Goal: Transaction & Acquisition: Purchase product/service

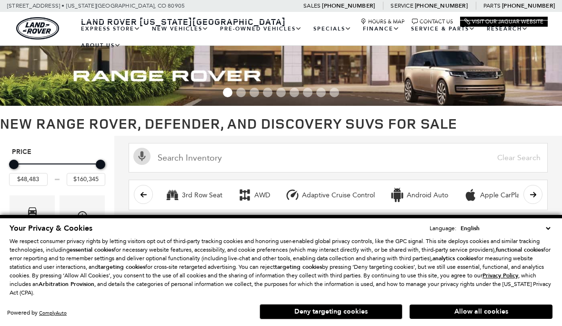
click at [503, 318] on button "Allow all cookies" at bounding box center [480, 311] width 143 height 14
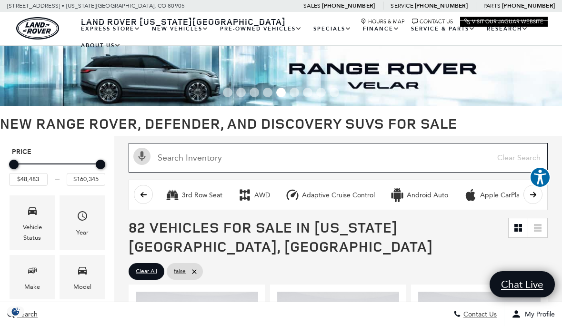
click at [169, 148] on input "Search Inventory" at bounding box center [337, 158] width 419 height 30
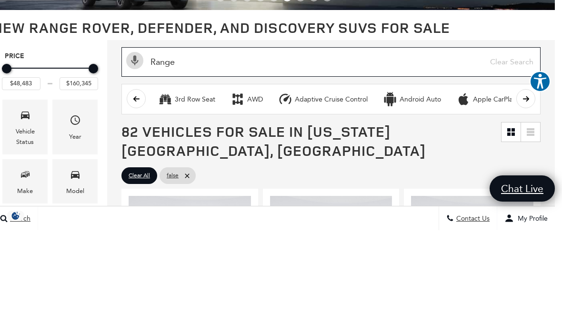
type input "Range"
type input "$55,589"
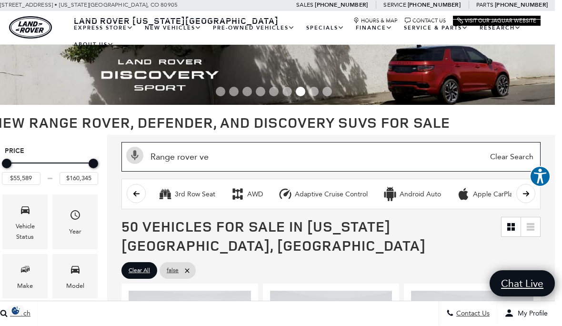
type input "Range rover vel"
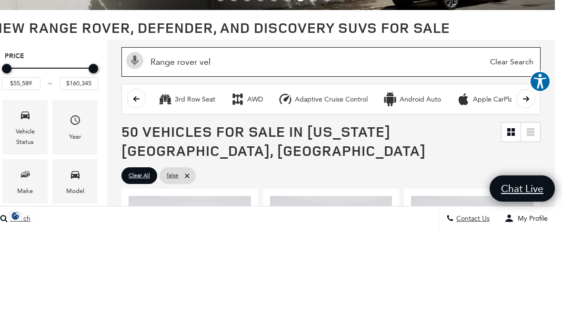
type input "$64,625"
type input "$79,189"
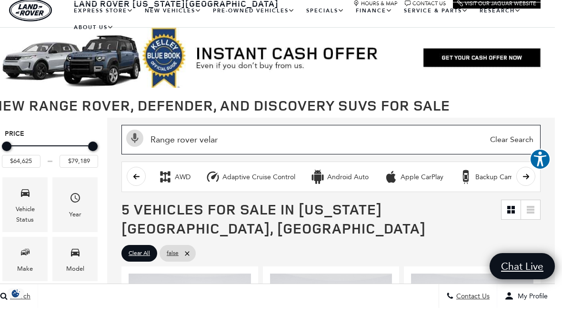
type input "Range rover velar"
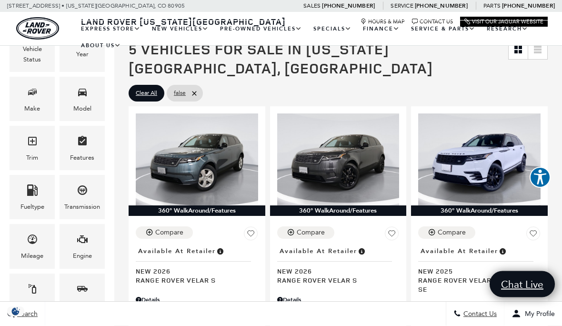
scroll to position [178, 0]
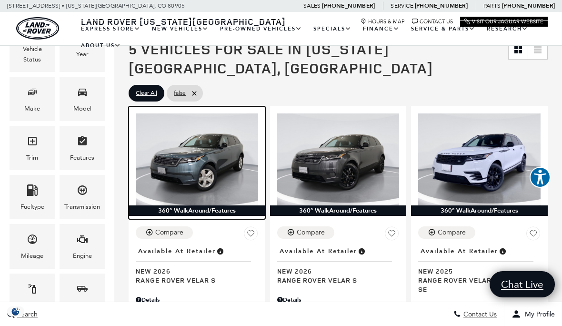
click at [207, 140] on img at bounding box center [197, 158] width 122 height 91
click at [220, 205] on div "360° WalkAround/Features" at bounding box center [196, 210] width 137 height 10
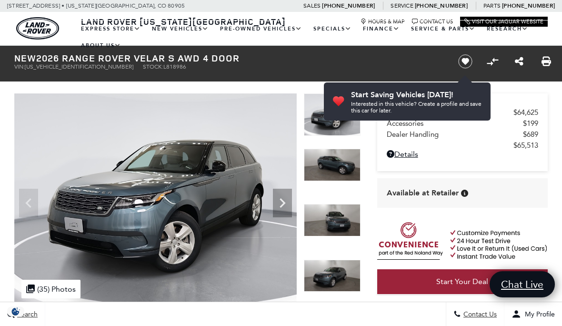
click at [295, 209] on img at bounding box center [155, 199] width 282 height 212
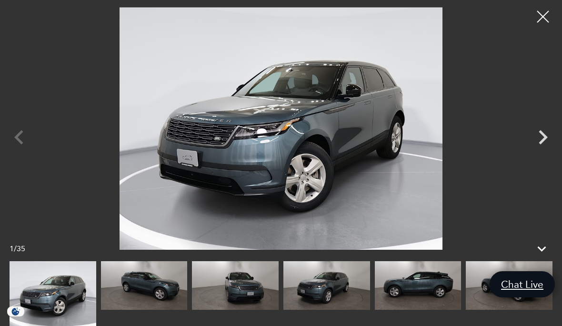
click at [543, 145] on icon "Next" at bounding box center [542, 137] width 29 height 29
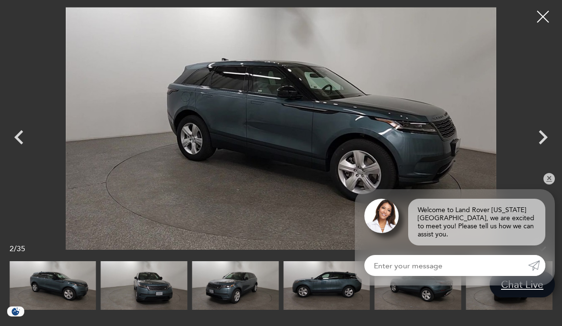
click at [540, 137] on icon "Next" at bounding box center [542, 137] width 29 height 29
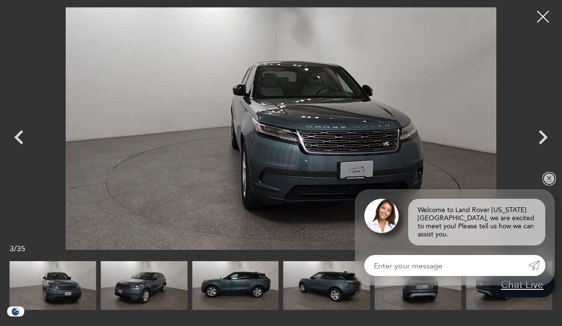
click at [550, 178] on link "✕" at bounding box center [548, 178] width 11 height 11
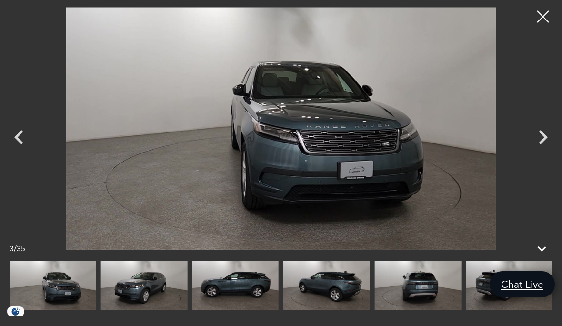
click at [547, 132] on icon "Next" at bounding box center [542, 137] width 29 height 29
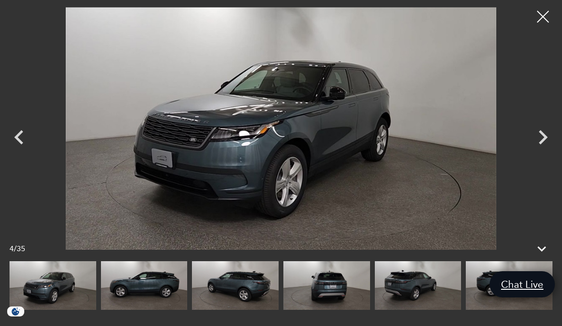
click at [543, 137] on icon "Next" at bounding box center [542, 137] width 29 height 29
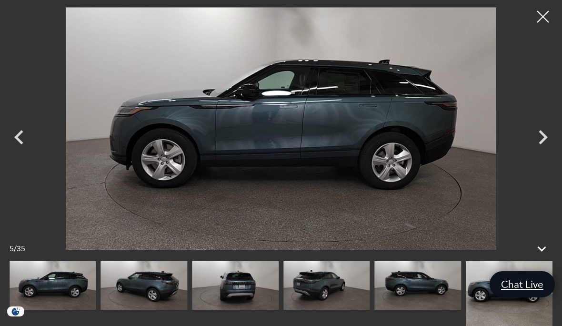
click at [541, 137] on icon "Next" at bounding box center [542, 137] width 29 height 29
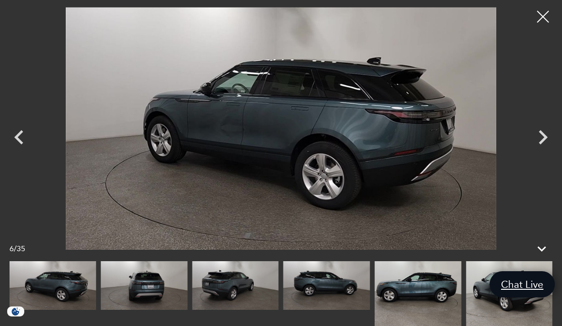
click at [542, 139] on icon "Next" at bounding box center [542, 137] width 9 height 14
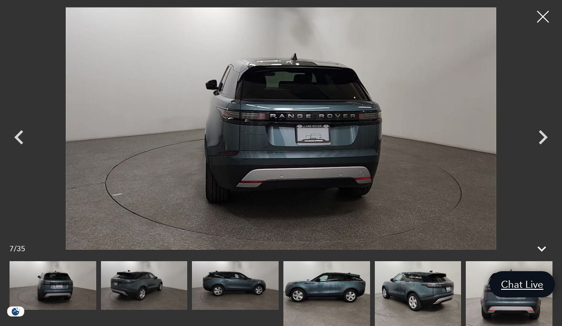
click at [544, 141] on icon "Next" at bounding box center [542, 137] width 29 height 29
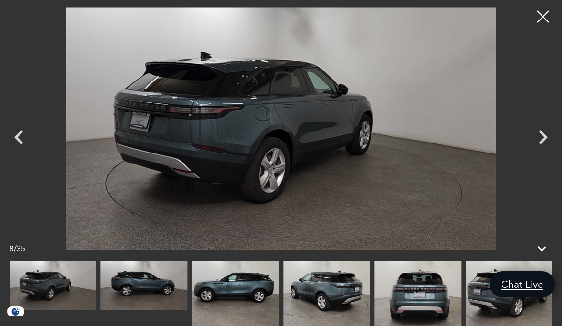
click at [545, 139] on icon "Next" at bounding box center [542, 137] width 9 height 14
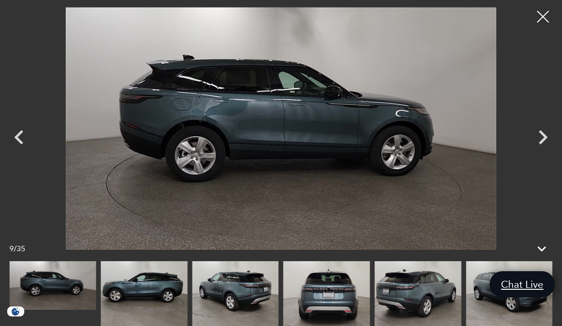
click at [545, 139] on icon "Next" at bounding box center [542, 137] width 29 height 29
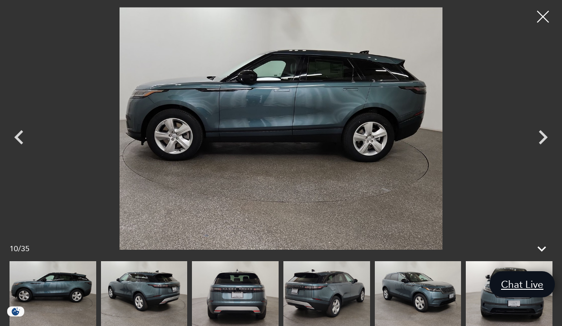
click at [540, 142] on icon "Next" at bounding box center [542, 137] width 9 height 14
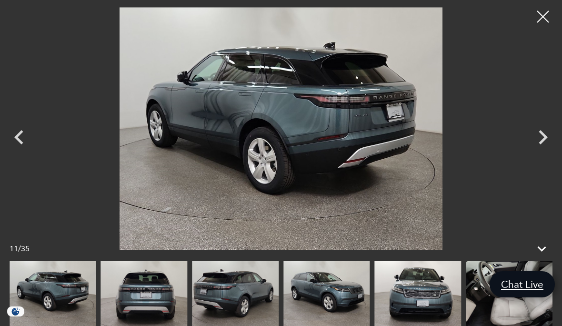
click at [544, 140] on icon "Next" at bounding box center [542, 137] width 29 height 29
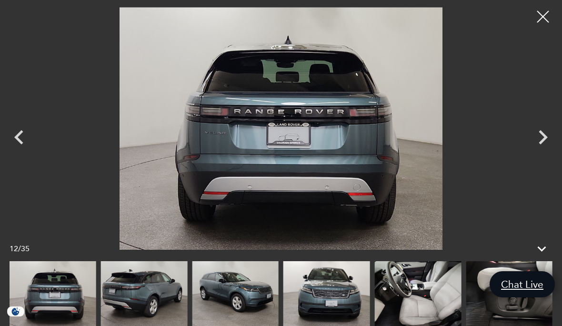
click at [543, 138] on icon "Next" at bounding box center [542, 137] width 29 height 29
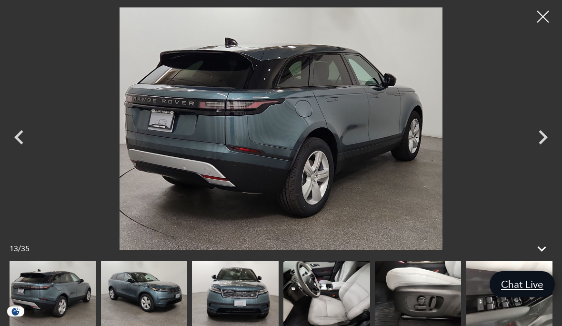
click at [539, 138] on icon "Next" at bounding box center [542, 137] width 29 height 29
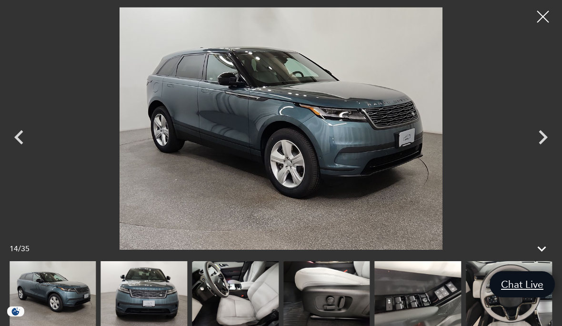
click at [543, 135] on icon "Next" at bounding box center [542, 137] width 9 height 14
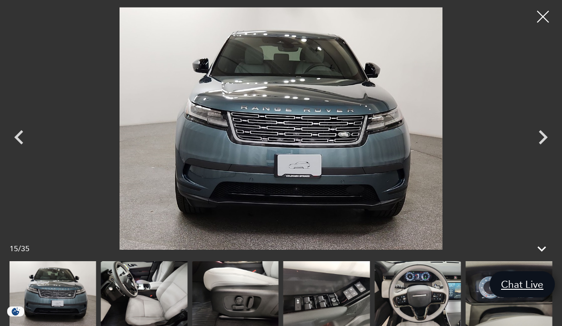
click at [544, 135] on icon "Next" at bounding box center [542, 137] width 9 height 14
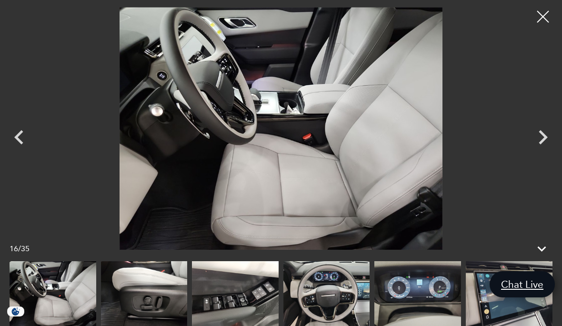
click at [541, 138] on icon "Next" at bounding box center [542, 137] width 29 height 29
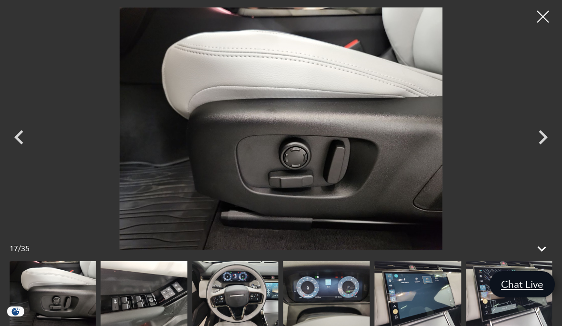
click at [543, 138] on icon "Next" at bounding box center [542, 137] width 29 height 29
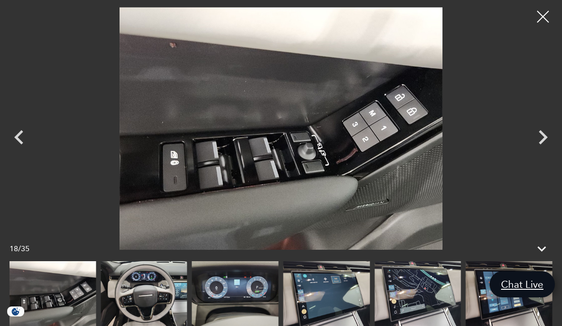
click at [541, 138] on icon "Next" at bounding box center [542, 137] width 29 height 29
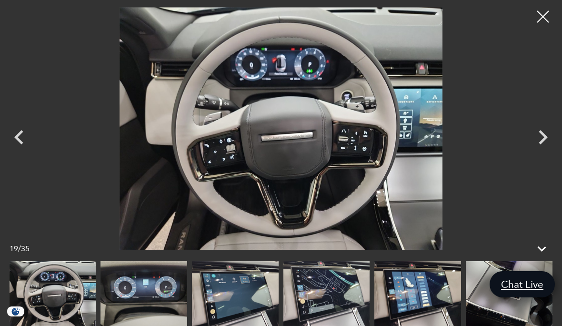
click at [544, 137] on icon "Next" at bounding box center [542, 137] width 9 height 14
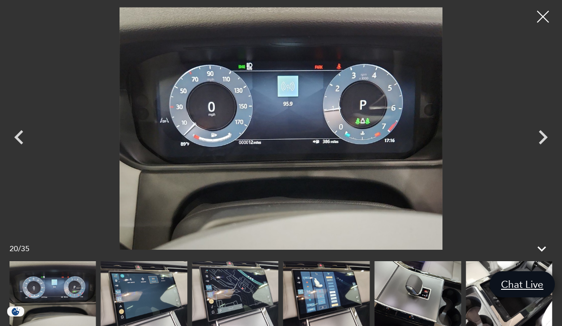
click at [546, 137] on icon "Next" at bounding box center [542, 137] width 9 height 14
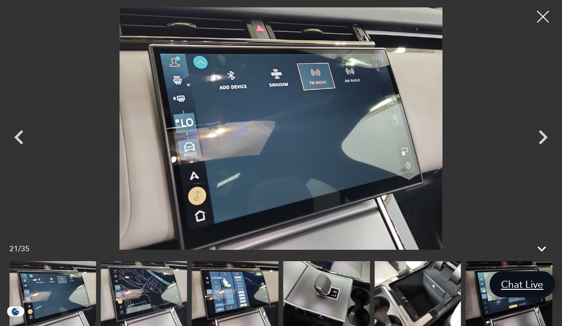
click at [543, 142] on icon "Next" at bounding box center [542, 137] width 29 height 29
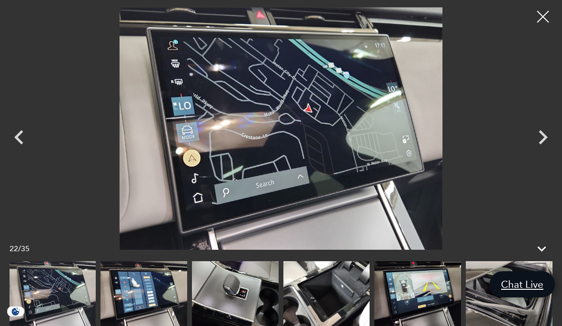
click at [540, 140] on icon "Next" at bounding box center [542, 137] width 29 height 29
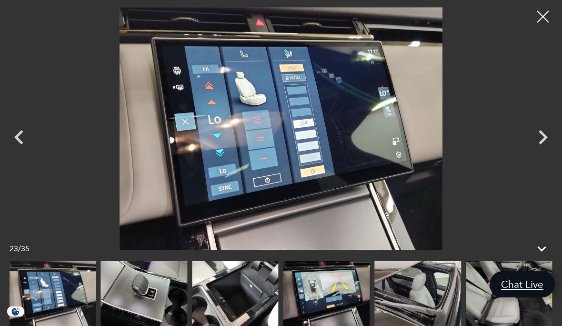
click at [543, 138] on icon "Next" at bounding box center [542, 137] width 9 height 14
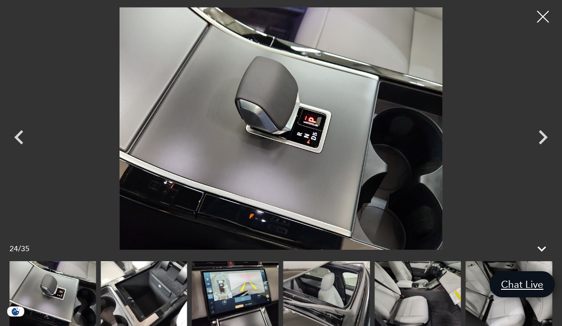
click at [543, 139] on icon "Next" at bounding box center [542, 137] width 9 height 14
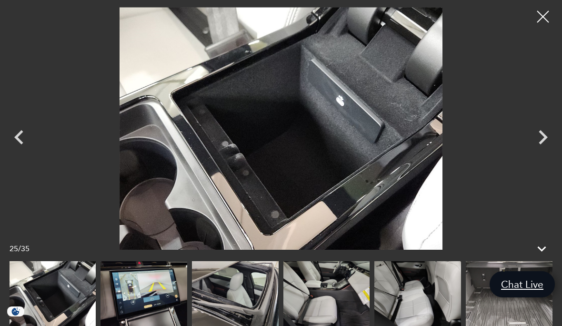
click at [544, 138] on icon "Next" at bounding box center [542, 137] width 9 height 14
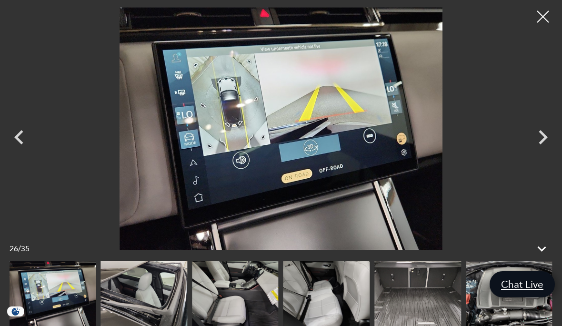
click at [540, 138] on icon "Next" at bounding box center [542, 137] width 29 height 29
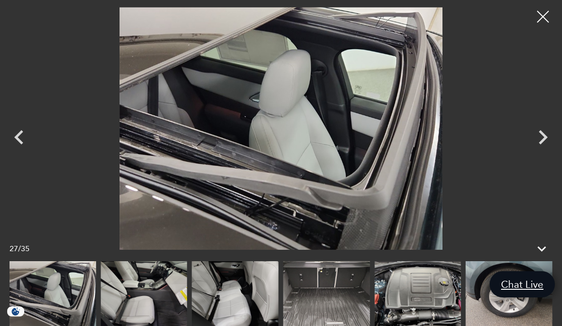
click at [544, 137] on icon "Next" at bounding box center [542, 137] width 9 height 14
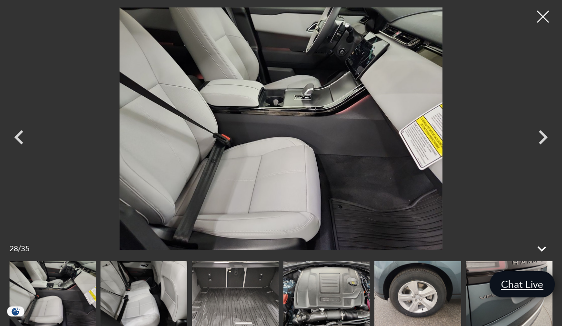
click at [542, 137] on icon "Next" at bounding box center [542, 137] width 29 height 29
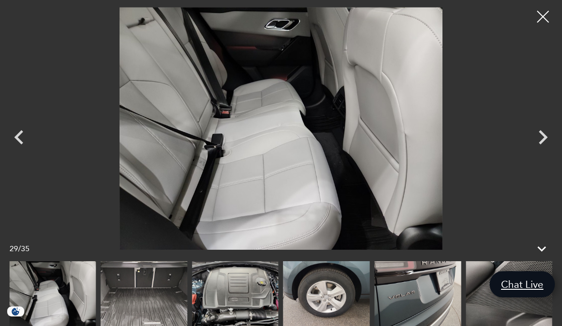
click at [540, 139] on icon "Next" at bounding box center [542, 137] width 29 height 29
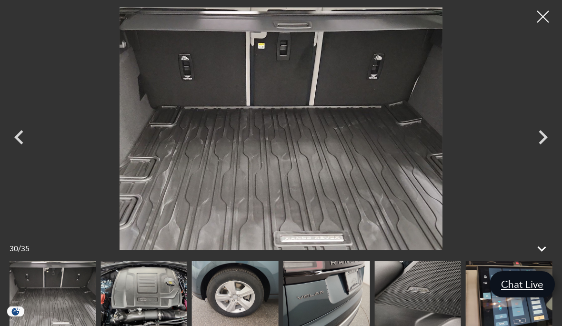
click at [544, 137] on icon "Next" at bounding box center [542, 137] width 9 height 14
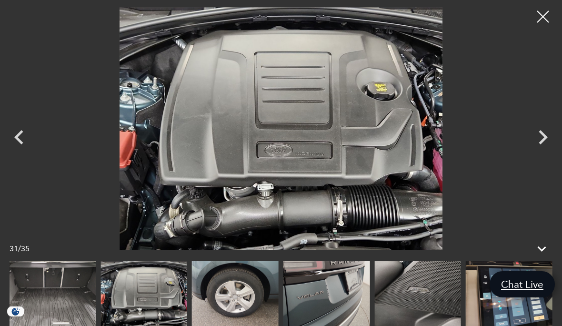
click at [21, 139] on icon "Previous" at bounding box center [19, 137] width 29 height 29
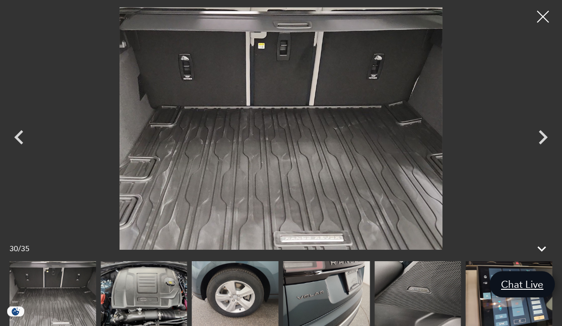
click at [543, 136] on icon "Next" at bounding box center [542, 137] width 9 height 14
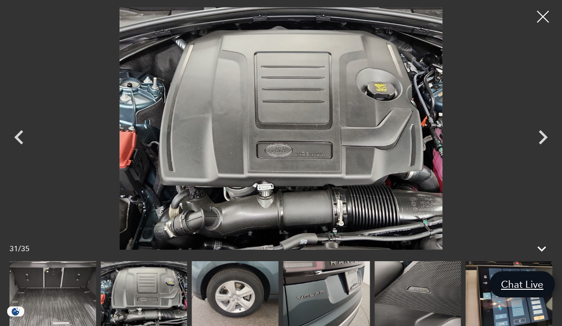
click at [543, 135] on icon "Next" at bounding box center [542, 137] width 9 height 14
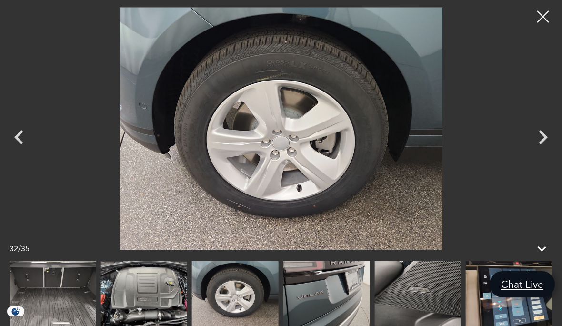
click at [547, 140] on icon "Next" at bounding box center [542, 137] width 29 height 29
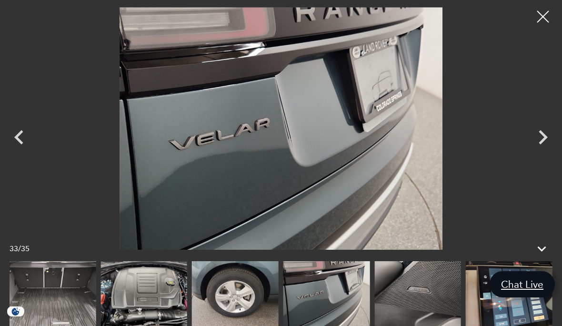
click at [545, 133] on icon "Next" at bounding box center [542, 137] width 29 height 29
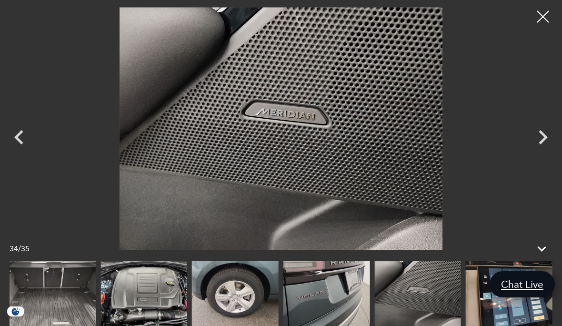
click at [540, 143] on icon "Next" at bounding box center [542, 137] width 9 height 14
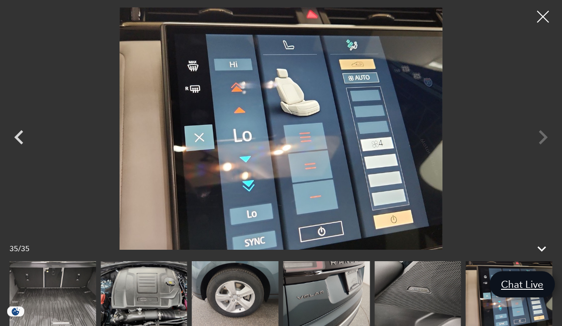
click at [545, 138] on div at bounding box center [281, 128] width 562 height 242
click at [542, 139] on div at bounding box center [281, 128] width 562 height 242
click at [543, 18] on div at bounding box center [543, 17] width 24 height 24
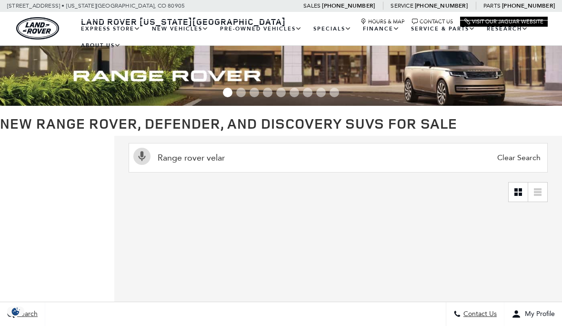
scroll to position [0, 0]
